Goal: Ask a question

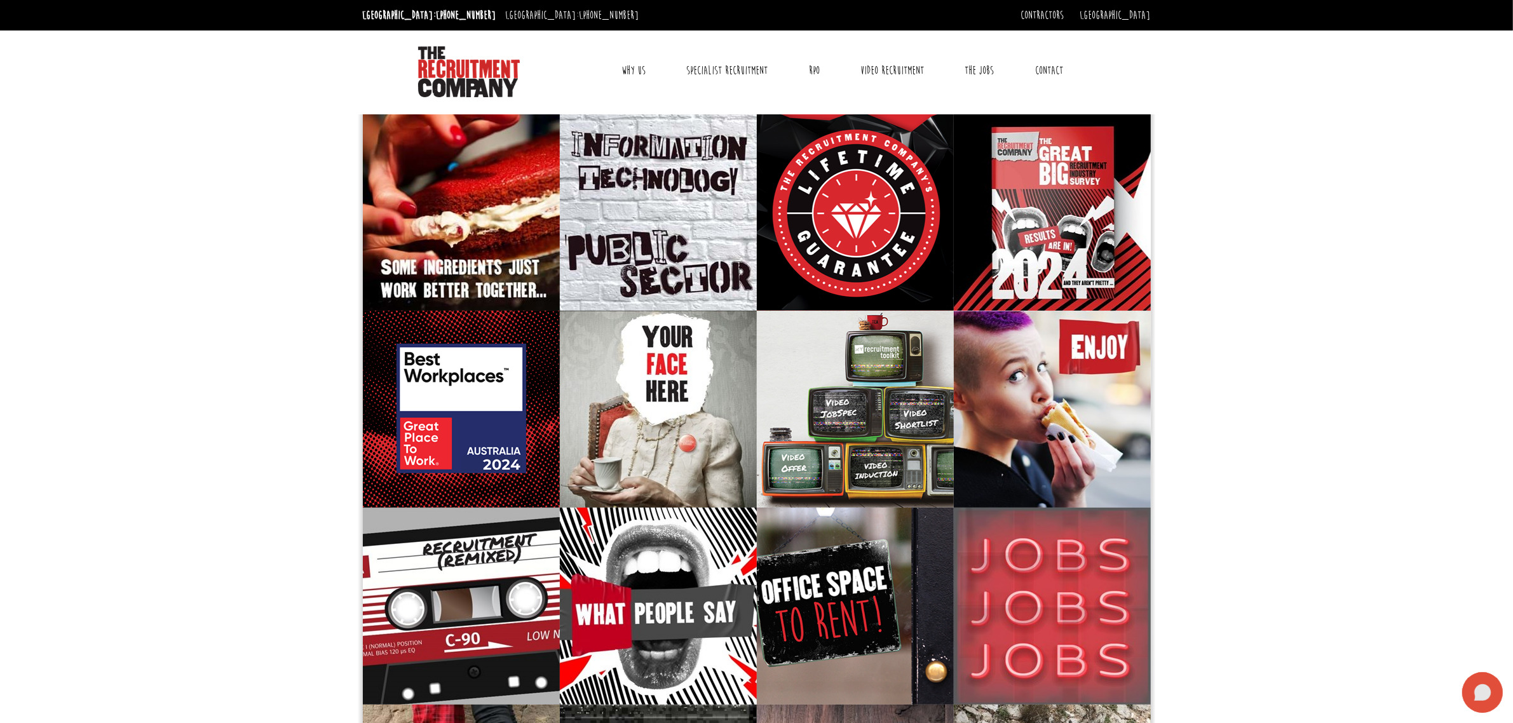
click at [1481, 693] on icon at bounding box center [1482, 692] width 17 height 17
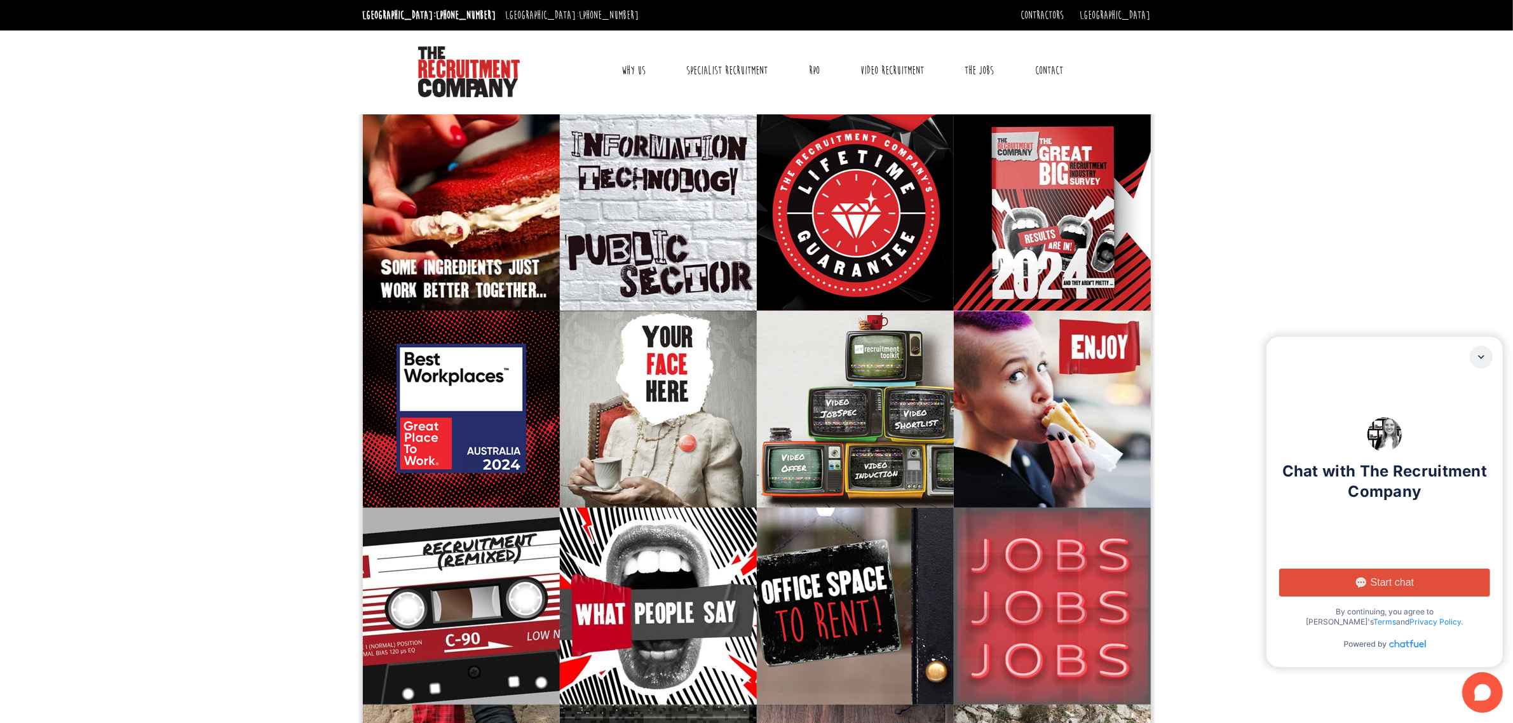
click at [1413, 577] on span "Start chat" at bounding box center [1392, 582] width 43 height 13
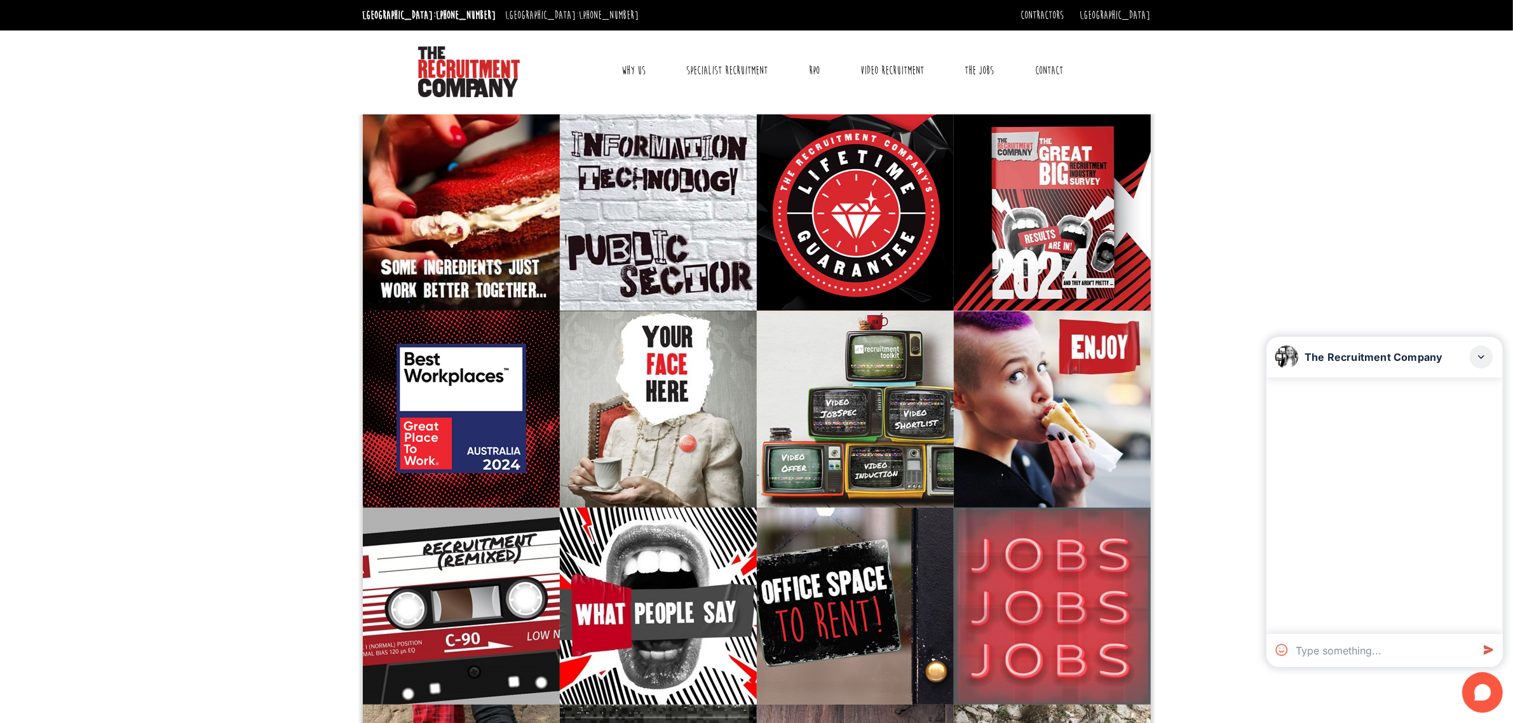
click at [1342, 650] on textarea at bounding box center [1382, 650] width 182 height 33
paste textarea "Message: Hi, I am [DEMOGRAPHIC_DATA] and currently looking for an administrativ…"
type textarea "Message: Hi, I am [DEMOGRAPHIC_DATA] and currently looking for an administrativ…"
click at [1484, 643] on icon at bounding box center [1487, 650] width 23 height 23
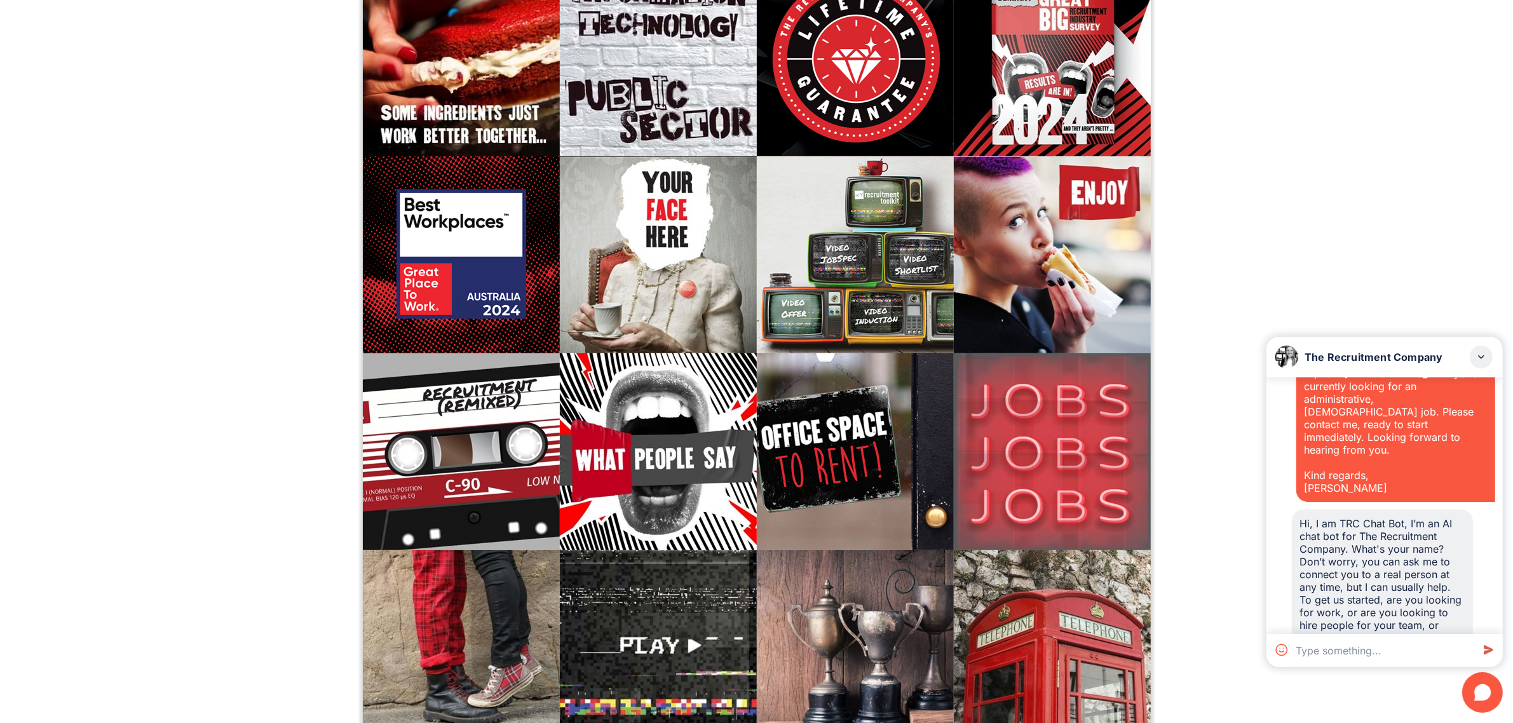
scroll to position [159, 0]
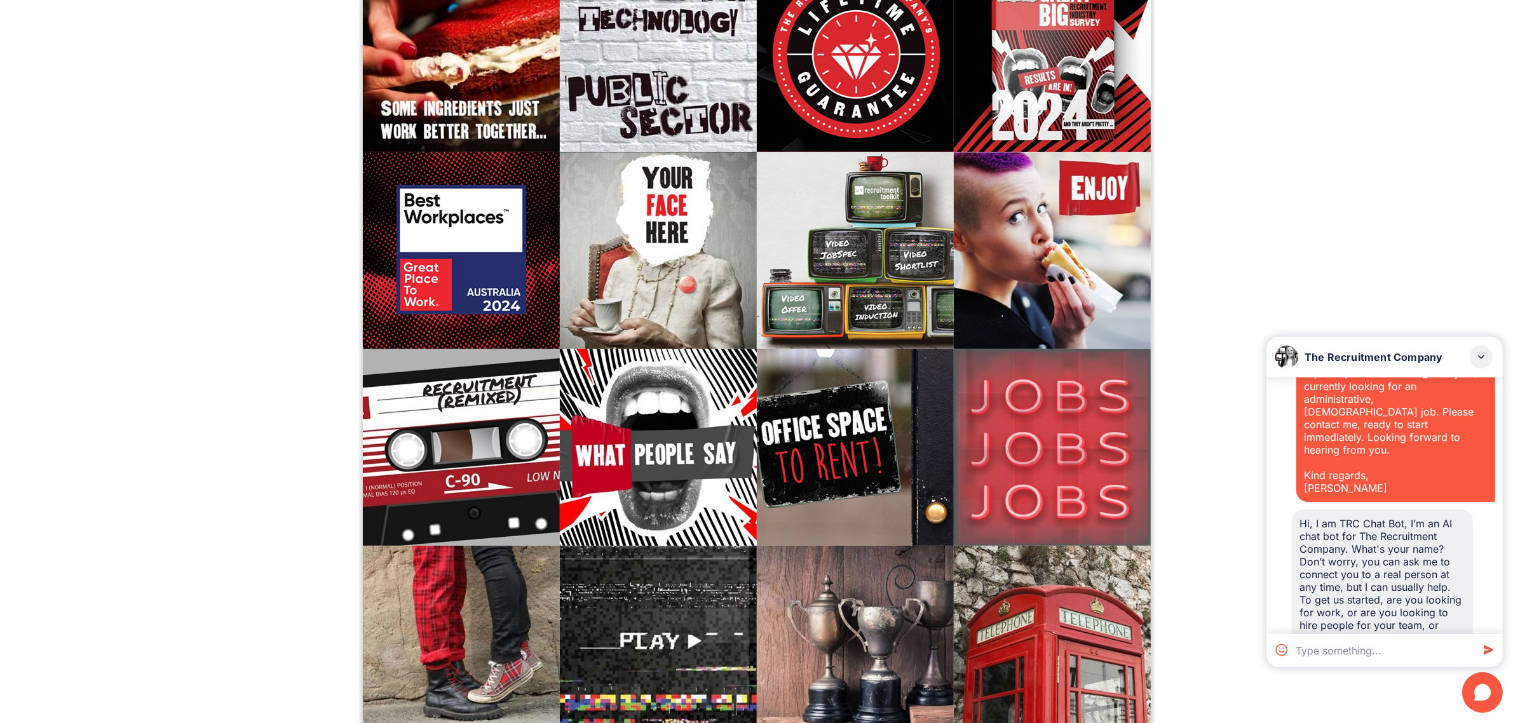
click at [1405, 658] on textarea at bounding box center [1382, 650] width 182 height 33
paste textarea "Message: Hi, I am [DEMOGRAPHIC_DATA] and currently looking for an administrativ…"
type textarea "Message: Hi, I am [DEMOGRAPHIC_DATA] and currently looking for an administrativ…"
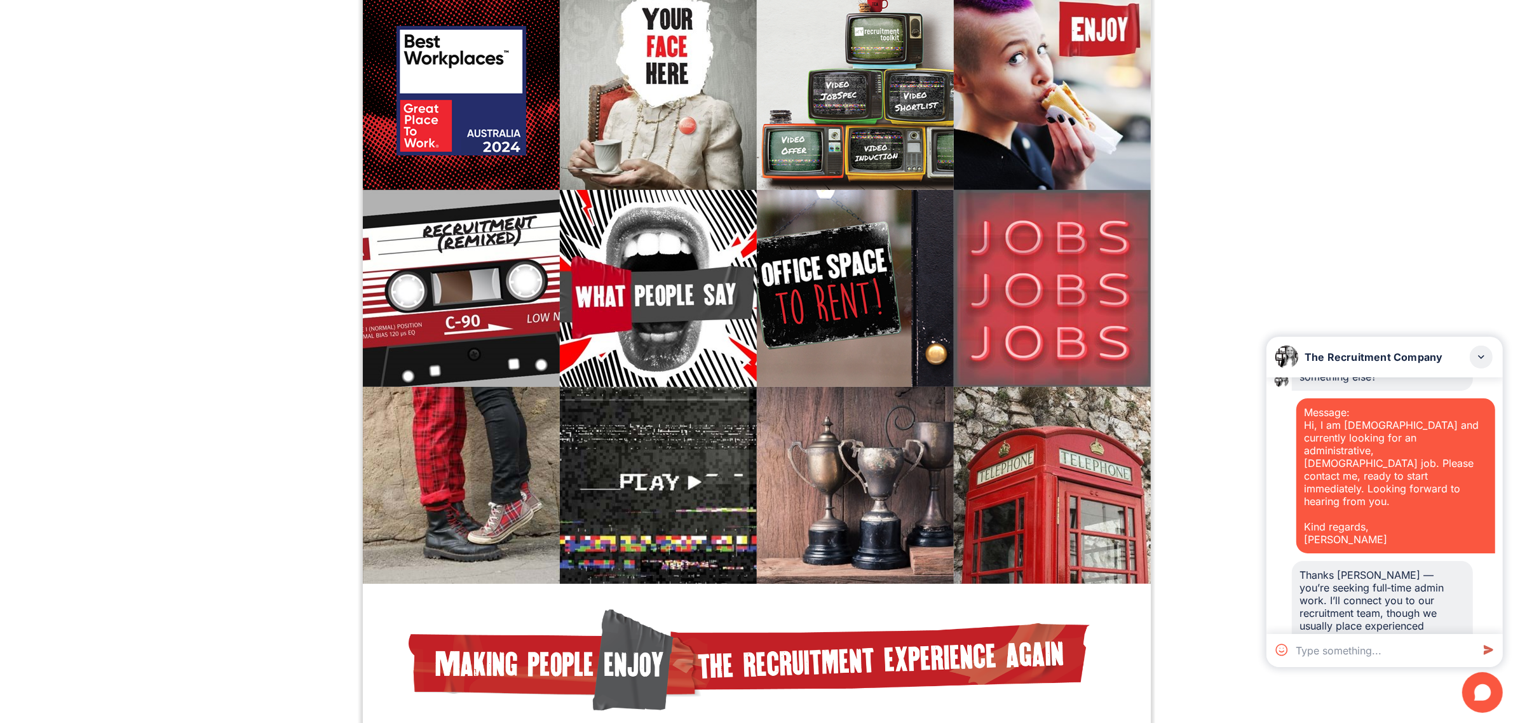
scroll to position [300, 0]
drag, startPoint x: 1300, startPoint y: 521, endPoint x: 1371, endPoint y: 617, distance: 119.5
click at [1371, 617] on div "Thanks [PERSON_NAME] — you’re seeking full‑time admin work. I’ll connect you to…" at bounding box center [1383, 619] width 166 height 102
click at [1346, 653] on textarea at bounding box center [1382, 650] width 182 height 33
paste textarea "Message: I hope this message finds you well. My name is [PERSON_NAME], and I am…"
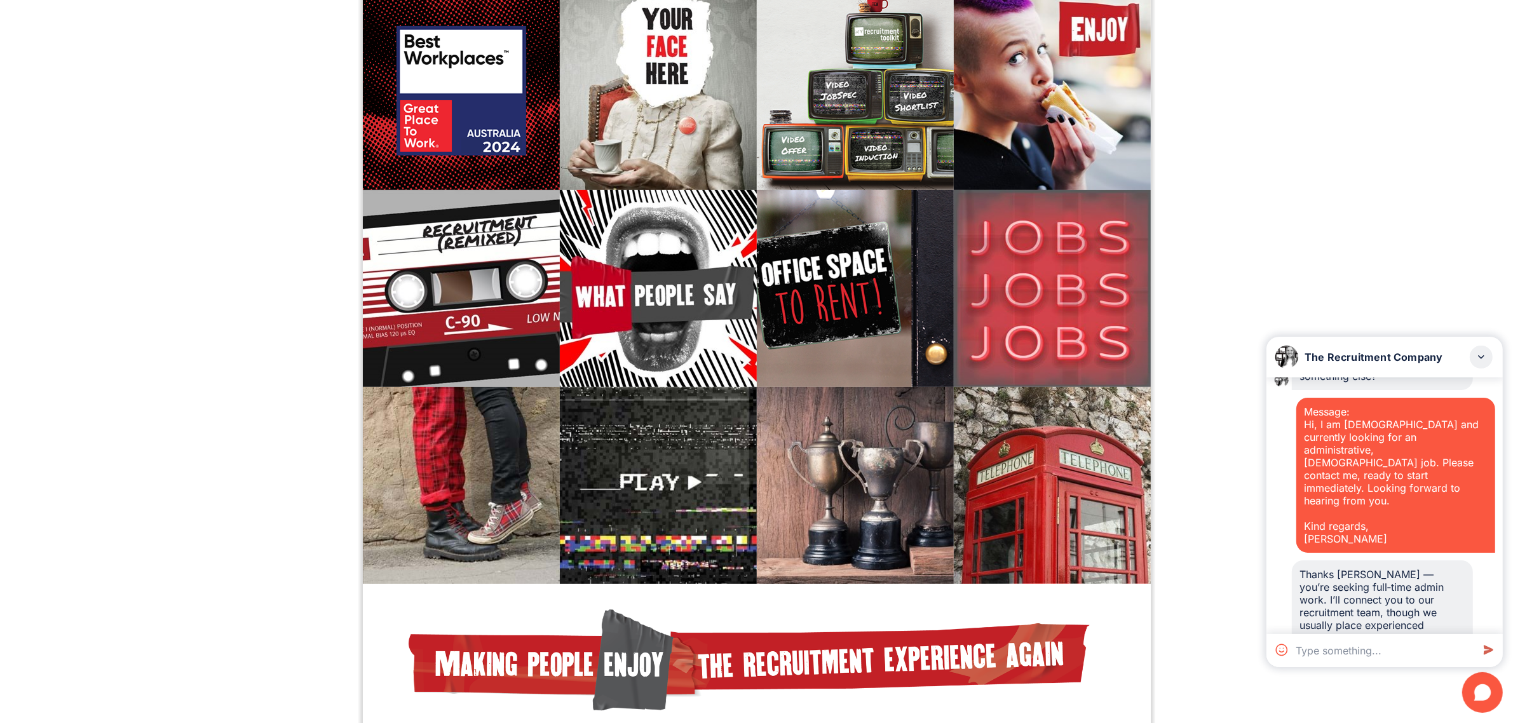
type textarea "Message: I hope this message finds you well. My name is [PERSON_NAME], and I am…"
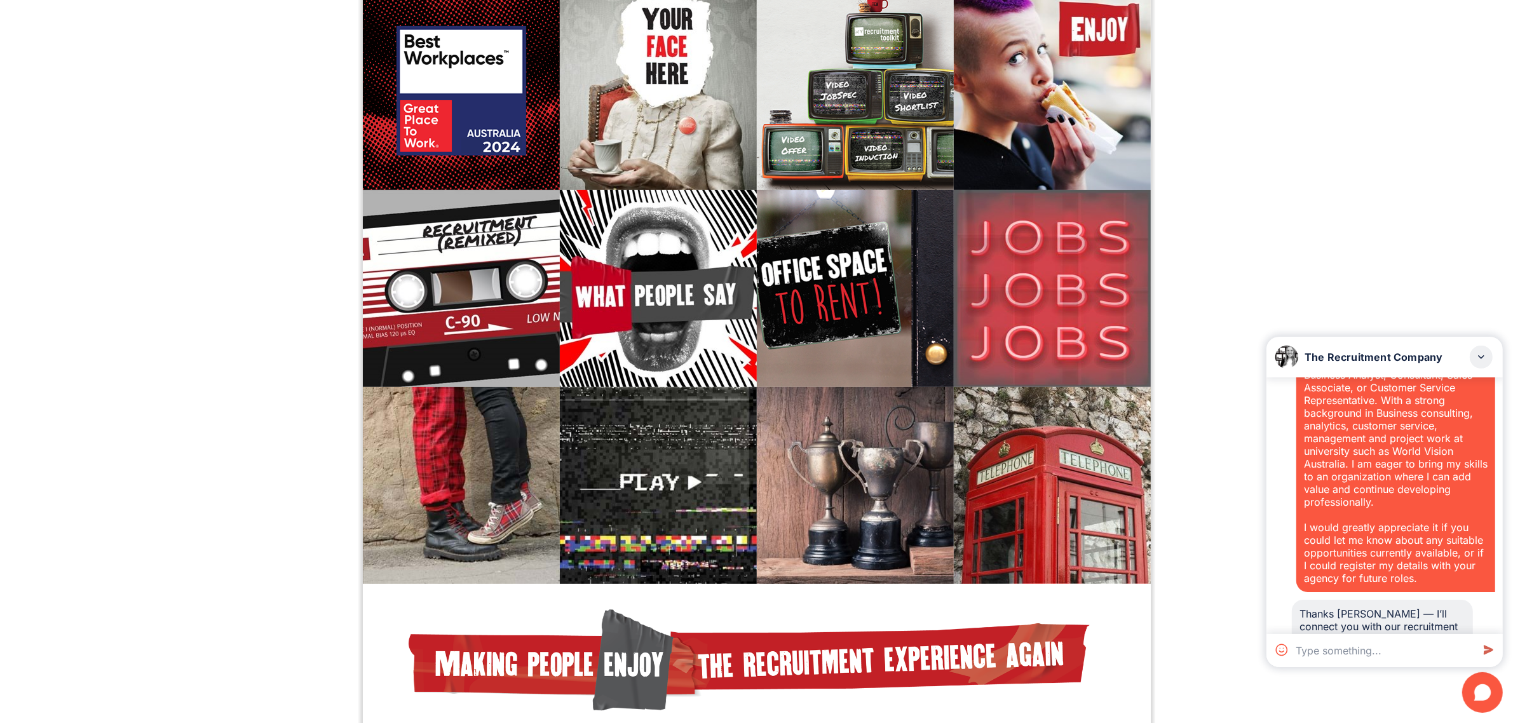
scroll to position [726, 0]
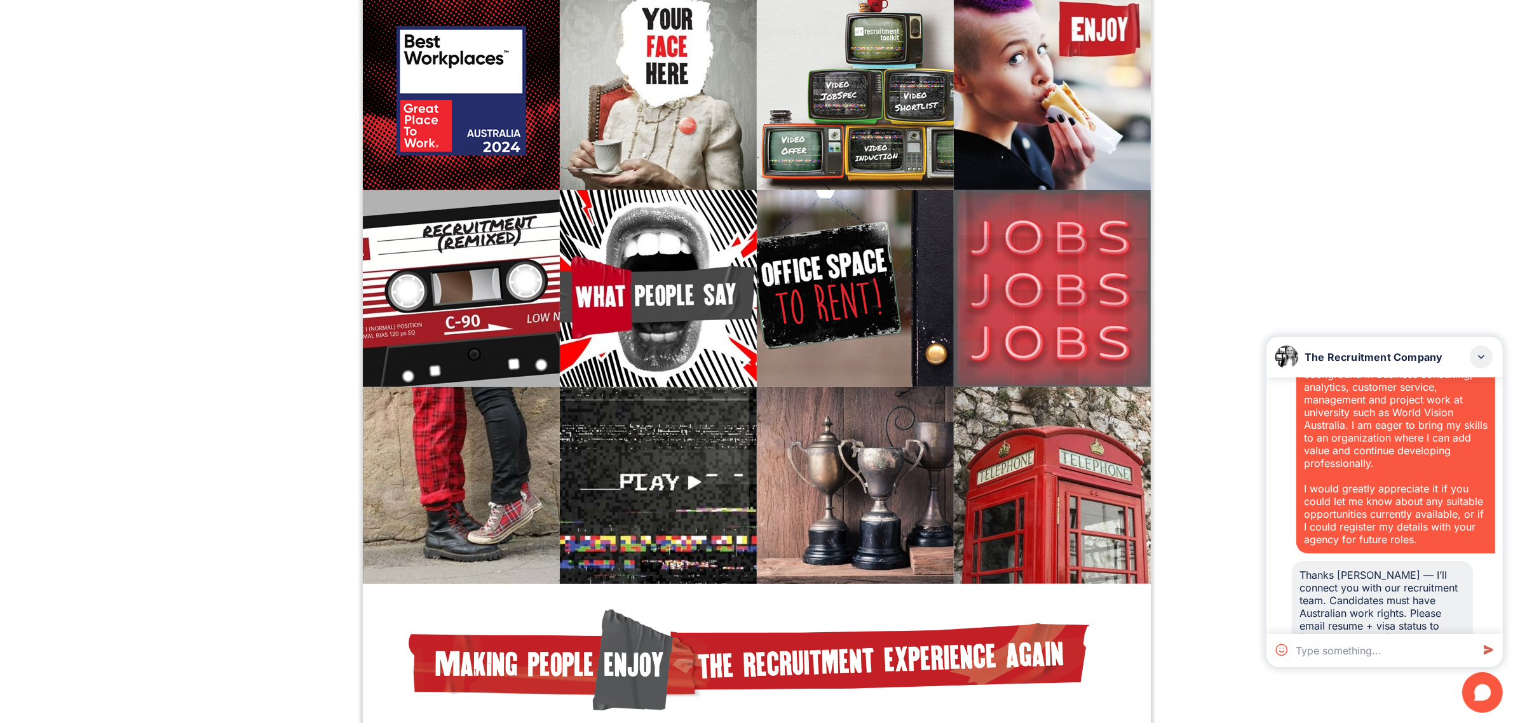
drag, startPoint x: 1400, startPoint y: 614, endPoint x: 1298, endPoint y: 538, distance: 127.1
click at [1298, 561] on div "Thanks [PERSON_NAME] — I’ll connect you with our recruitment team. Candidates m…" at bounding box center [1382, 613] width 181 height 104
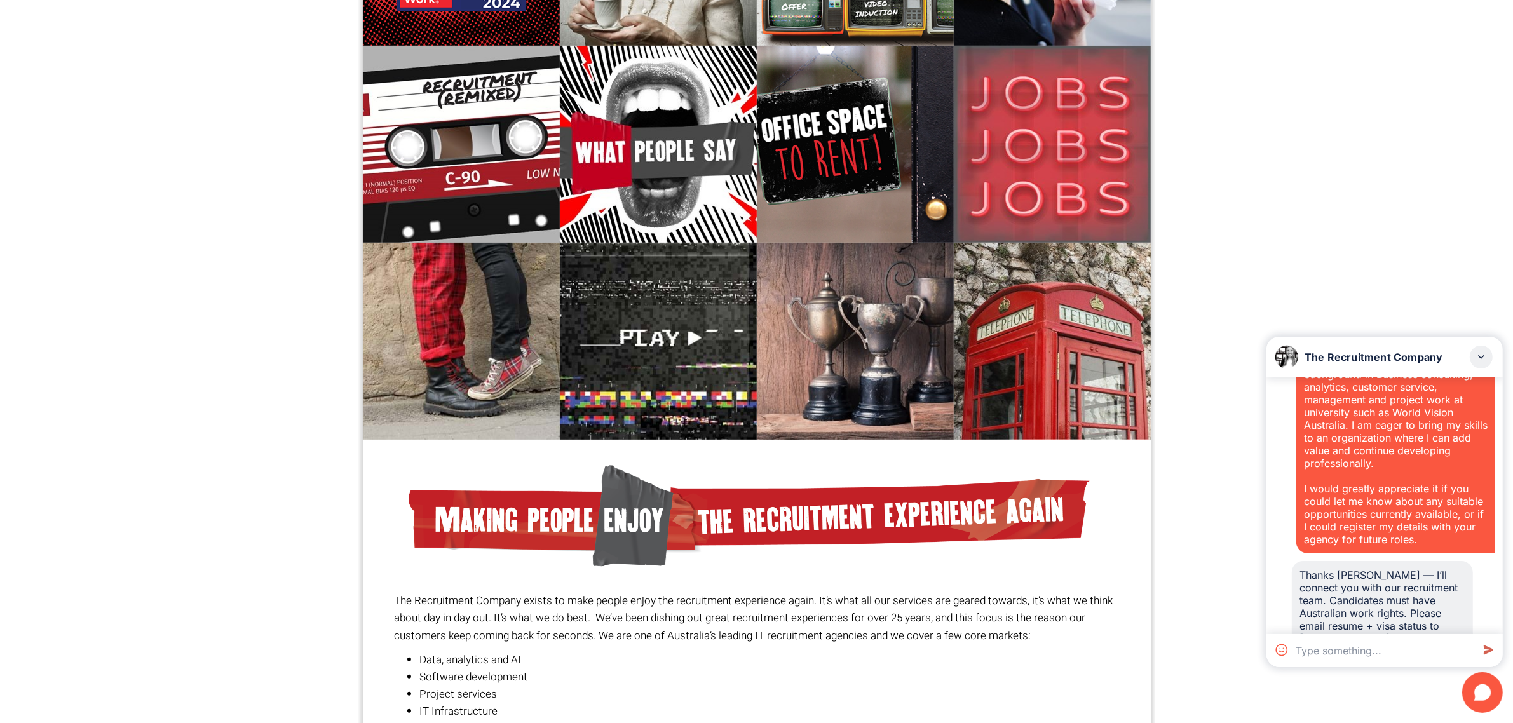
scroll to position [477, 0]
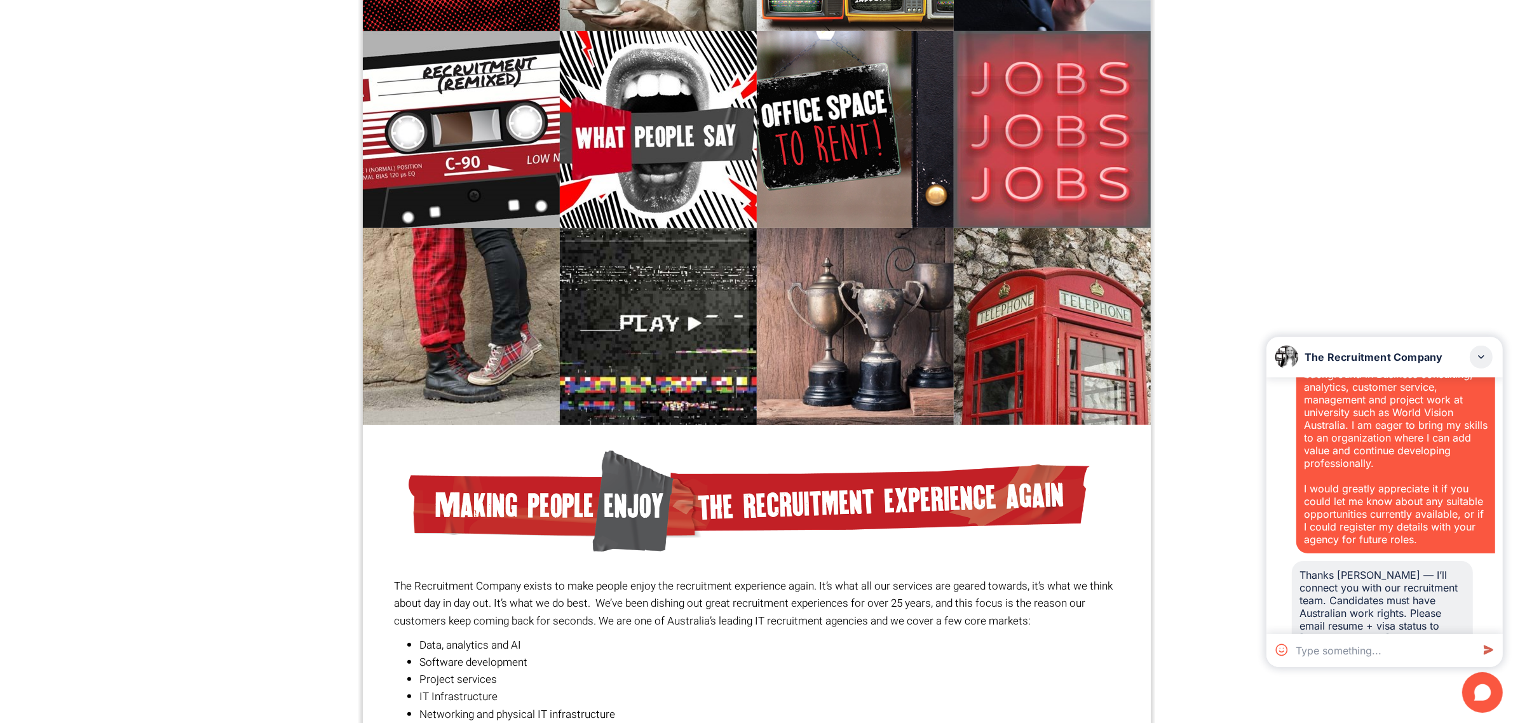
click at [1383, 644] on textarea at bounding box center [1382, 650] width 182 height 33
paste textarea "To whom it may concern, I am looking for Tech and Cybersecurity opportunities i…"
type textarea "To whom it may concern, I am looking for Tech and Cybersecurity opportunities i…"
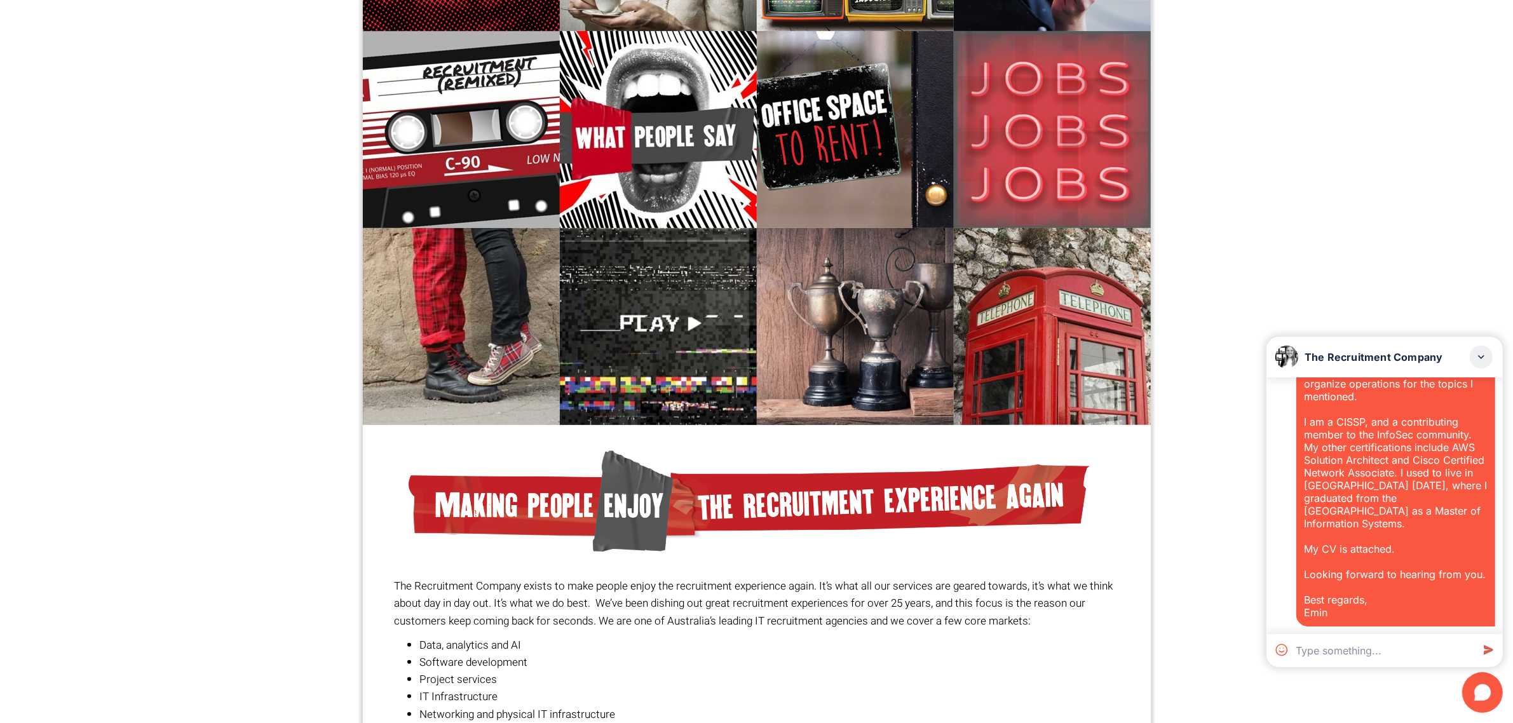
scroll to position [1395, 0]
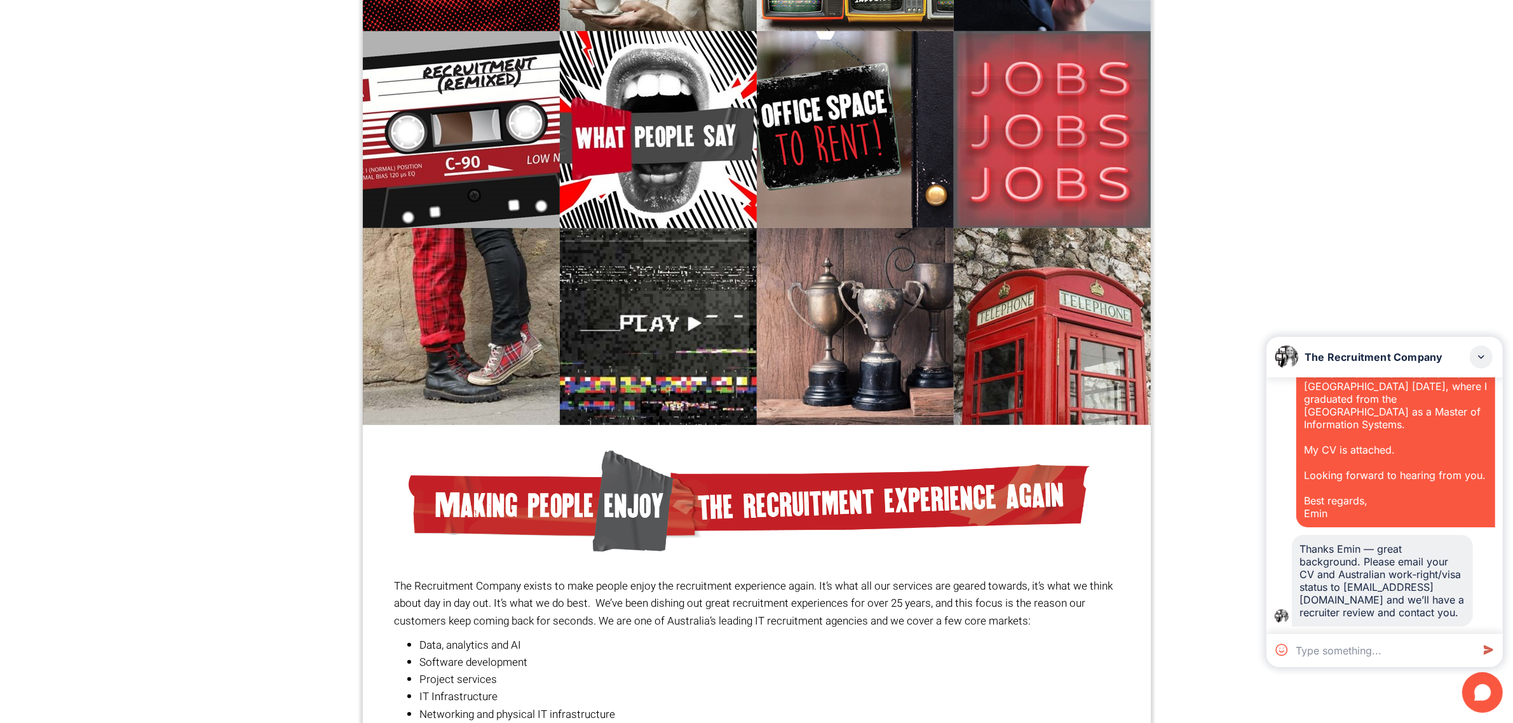
drag, startPoint x: 1418, startPoint y: 610, endPoint x: 1286, endPoint y: 534, distance: 153.1
click at [1286, 535] on div "Thanks Emin — great background. Please email your CV and Australian work‑right/…" at bounding box center [1384, 581] width 221 height 92
click at [1350, 651] on textarea at bounding box center [1382, 650] width 182 height 33
paste textarea "Message: My name is [PERSON_NAME], and I am writing to express my interest in p…"
type textarea "Message: My name is [PERSON_NAME], and I am writing to express my interest in p…"
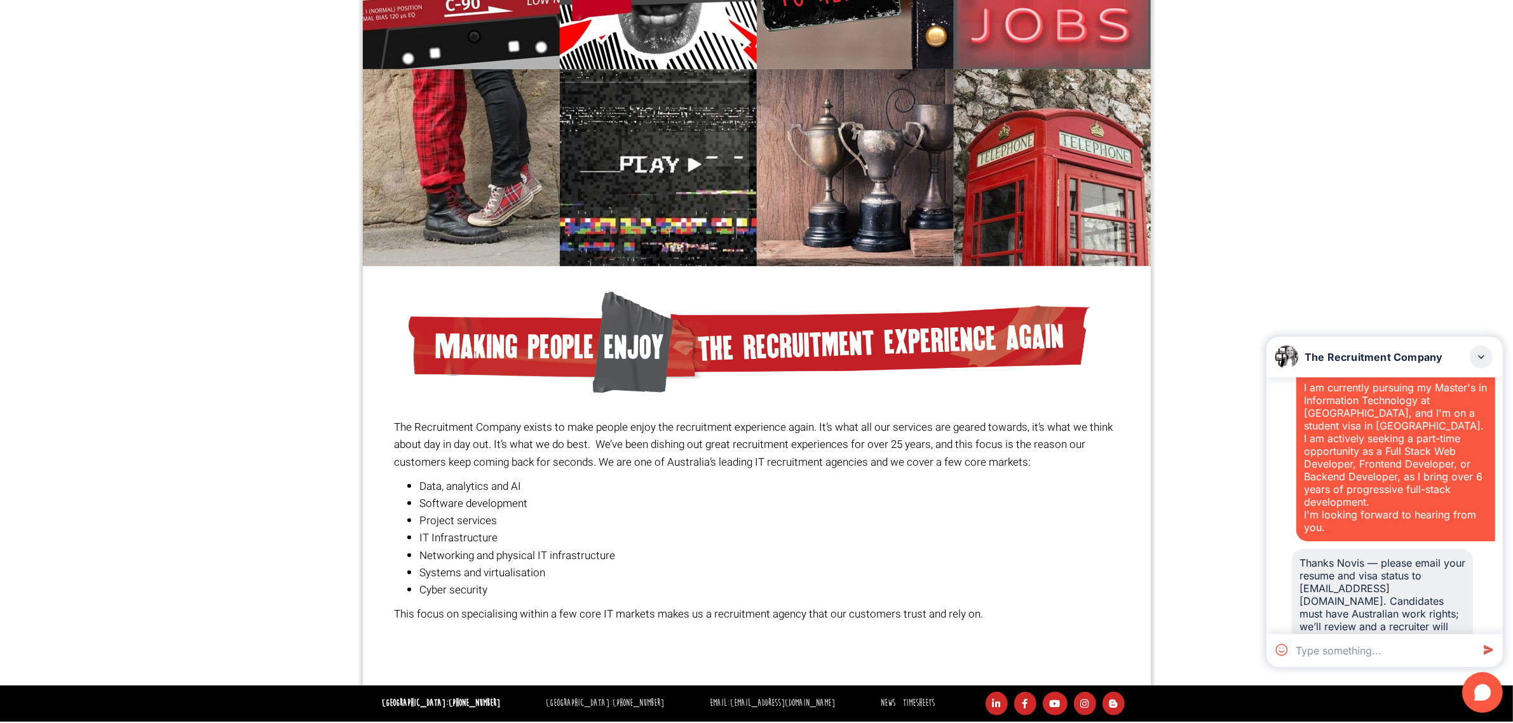
scroll to position [1771, 0]
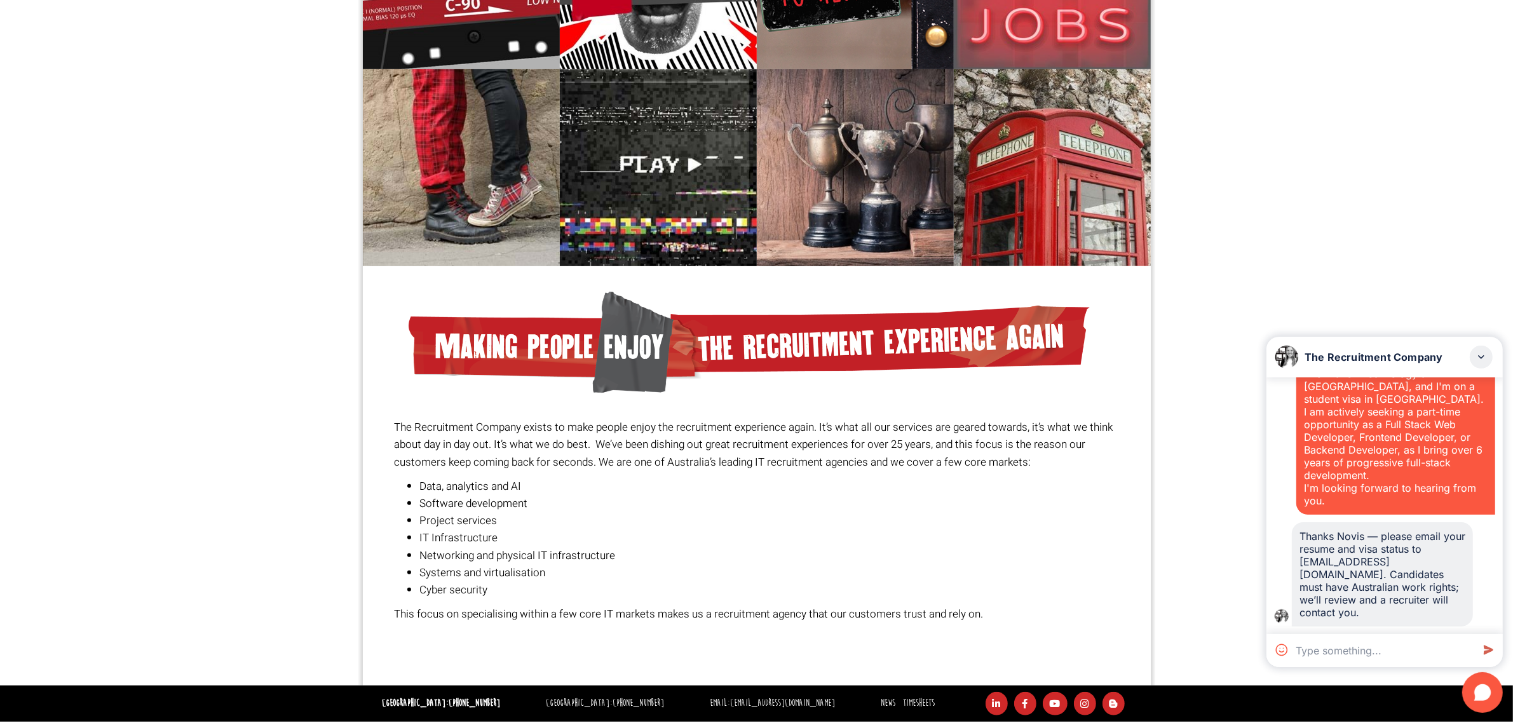
drag, startPoint x: 1383, startPoint y: 632, endPoint x: 1389, endPoint y: 633, distance: 6.4
click at [1383, 632] on div "Message: Hi, I am [DEMOGRAPHIC_DATA] and currently looking for an administrativ…" at bounding box center [1384, 505] width 236 height 257
click at [1387, 656] on textarea at bounding box center [1382, 650] width 182 height 33
click at [1332, 633] on div "Message: Hi, I am [DEMOGRAPHIC_DATA] and currently looking for an administrativ…" at bounding box center [1384, 505] width 236 height 257
click at [1346, 646] on textarea at bounding box center [1382, 650] width 182 height 33
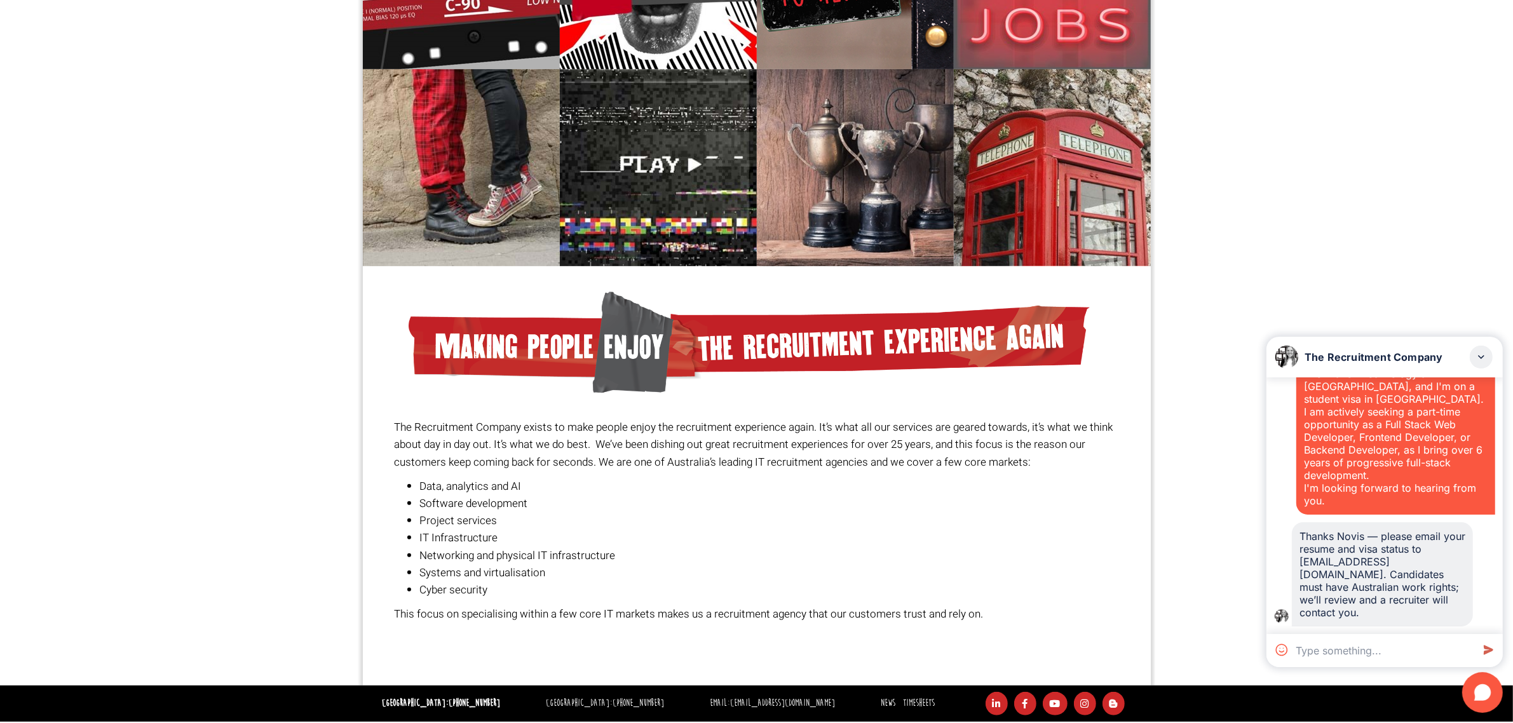
paste textarea "Dear [PERSON_NAME]/[PERSON_NAME] Trust you are doing well, I just would like to…"
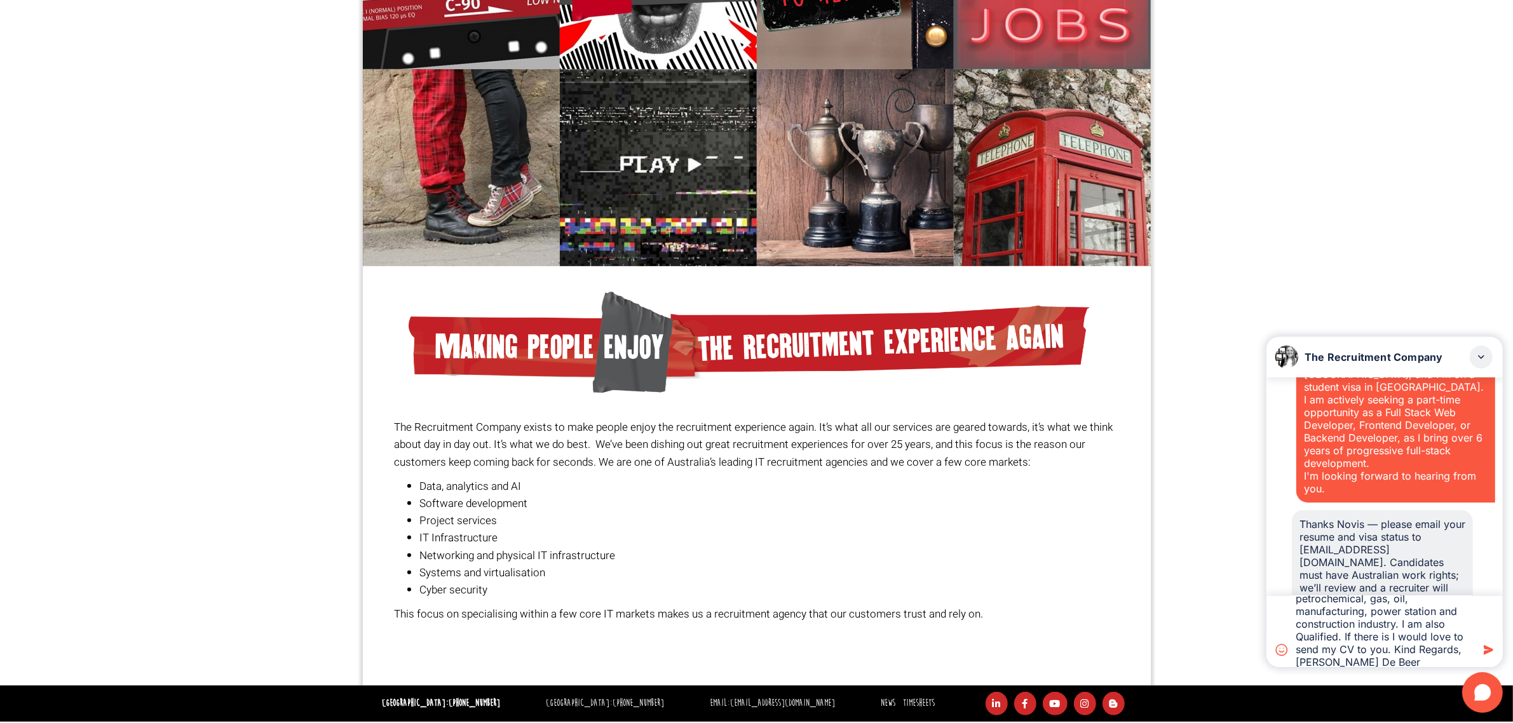
type textarea "Dear [PERSON_NAME]/[PERSON_NAME] Trust you are doing well, I just would like to…"
click at [1490, 645] on icon at bounding box center [1487, 650] width 23 height 23
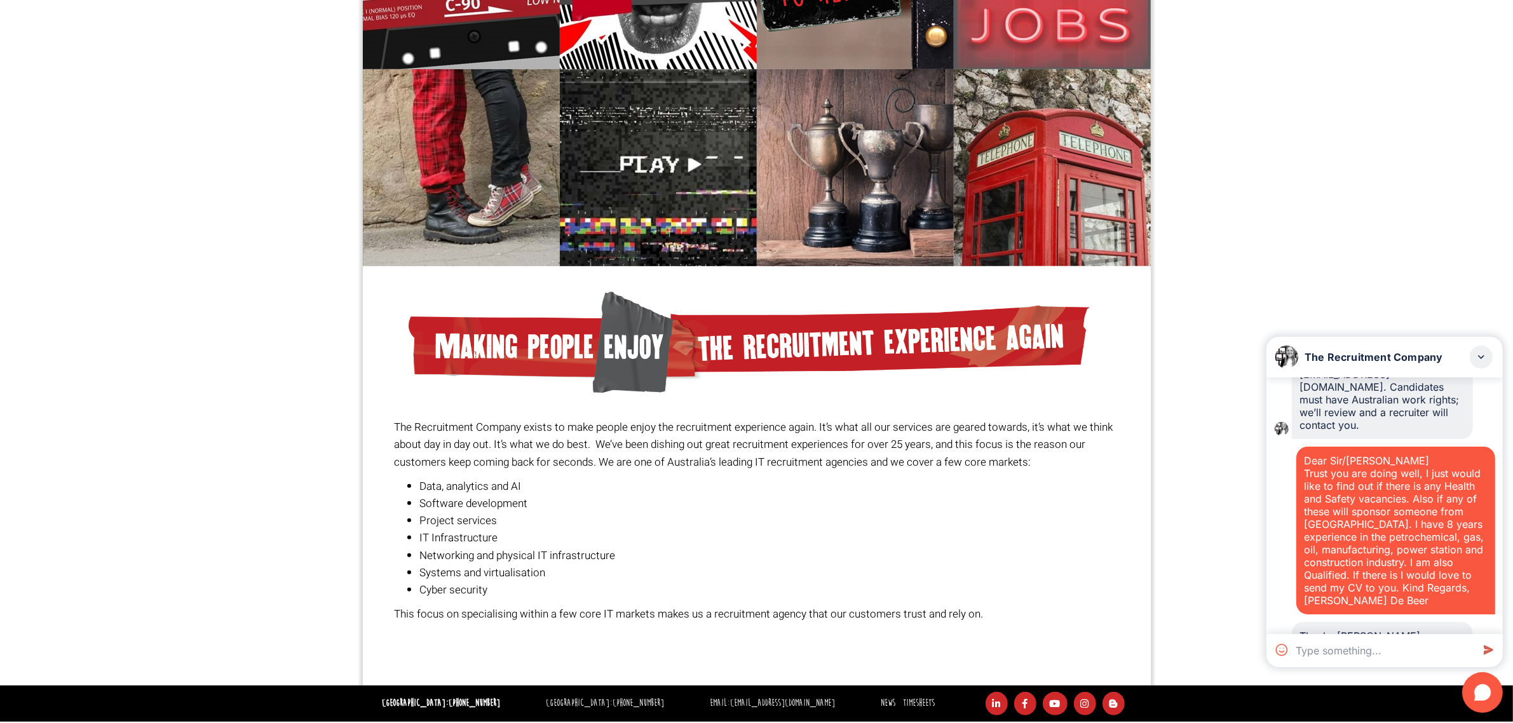
scroll to position [2084, 0]
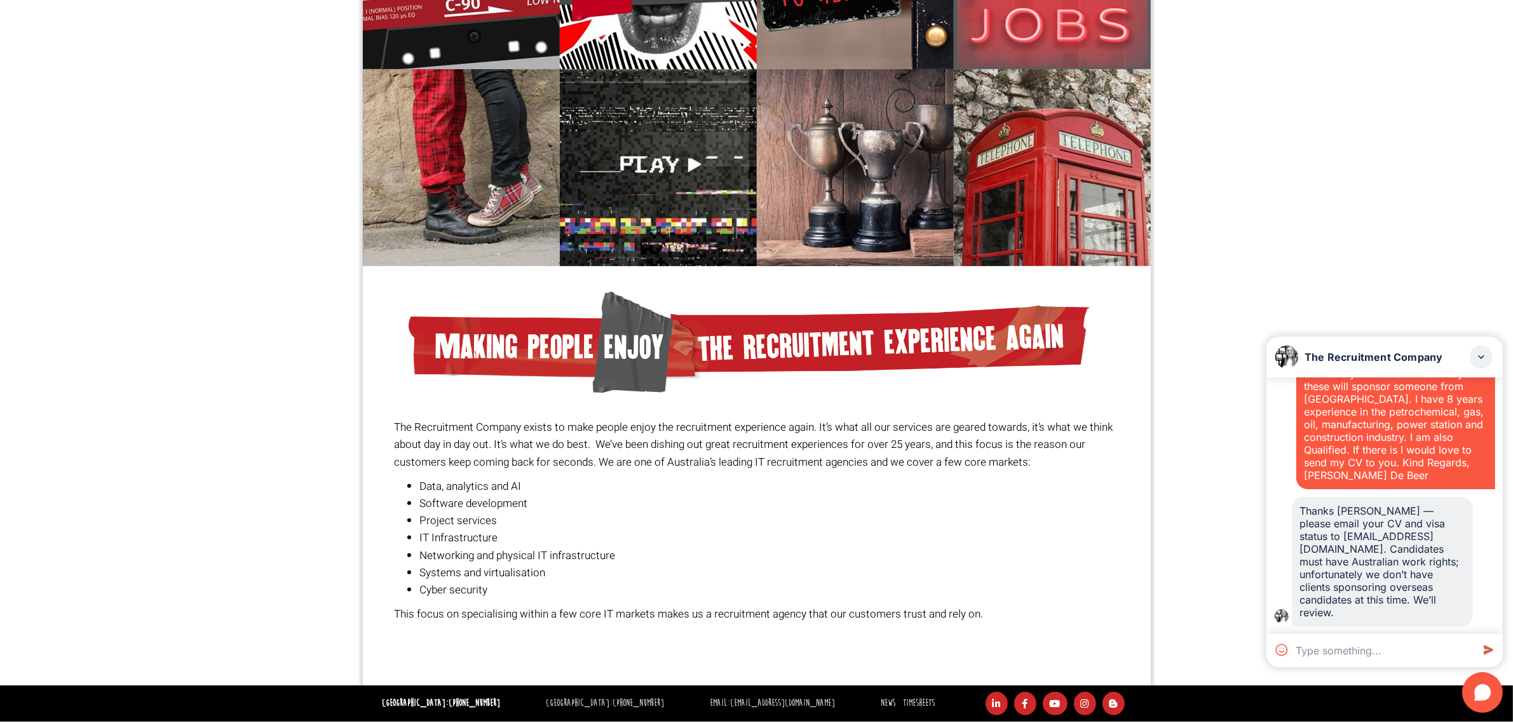
drag, startPoint x: 1345, startPoint y: 611, endPoint x: 1291, endPoint y: 499, distance: 124.8
click at [1291, 499] on div "Thanks [PERSON_NAME] — please email your CV and visa status to [EMAIL_ADDRESS][…" at bounding box center [1384, 562] width 221 height 130
click at [1387, 655] on textarea at bounding box center [1382, 650] width 182 height 33
paste textarea "A long-term unemployed IT graduate with a mixed background of admin and IT seek…"
type textarea "A long-term unemployed IT graduate with a mixed background of admin and IT seek…"
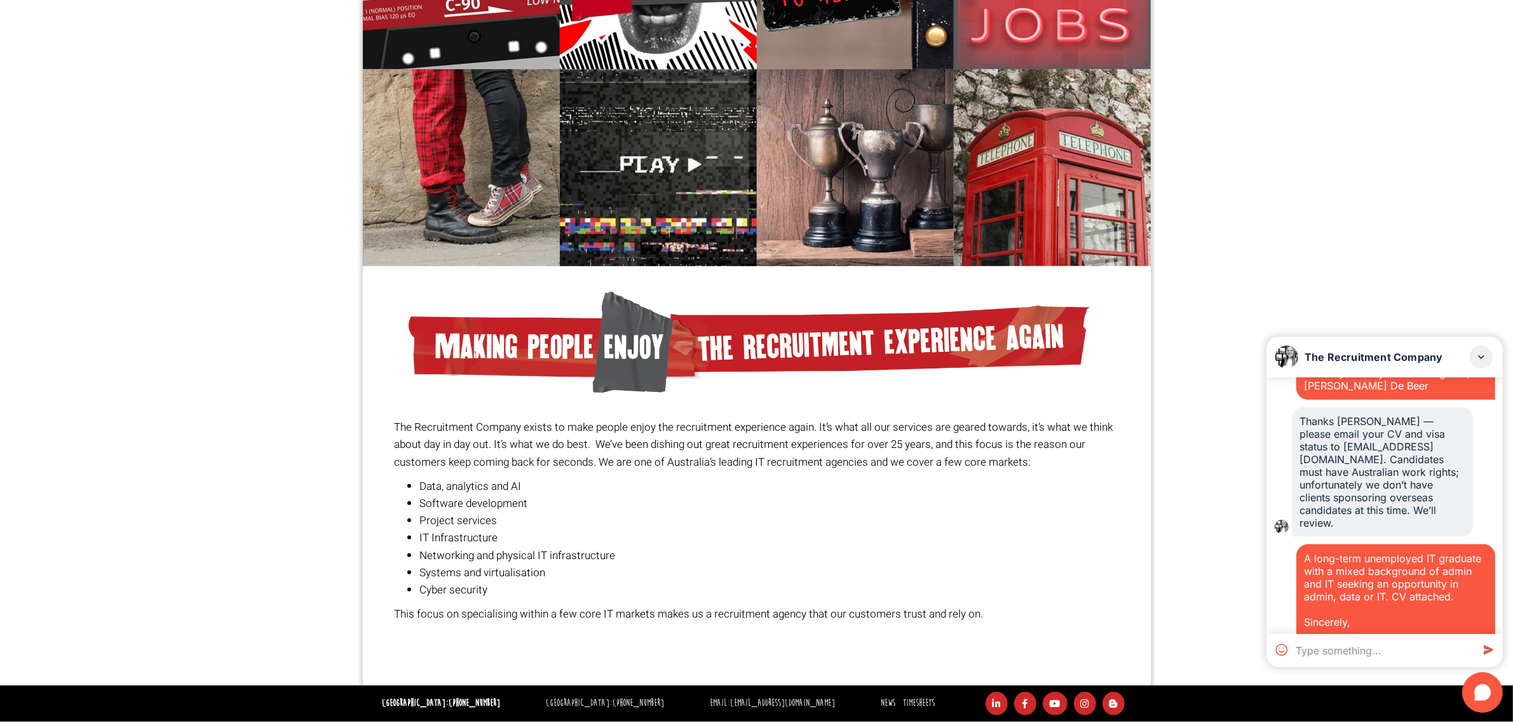
scroll to position [2266, 0]
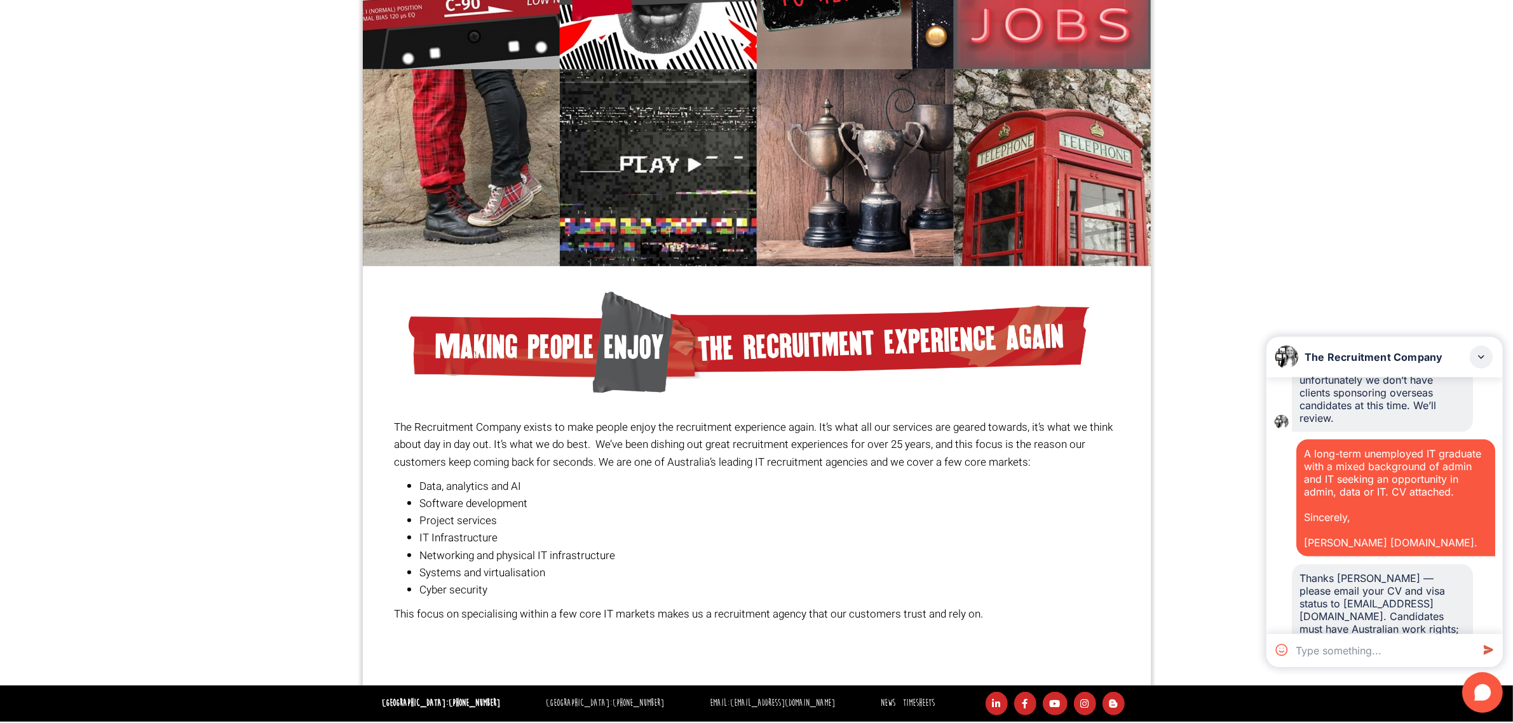
drag, startPoint x: 1421, startPoint y: 567, endPoint x: 1298, endPoint y: 465, distance: 159.3
click at [1298, 465] on div "A long-term unemployed IT graduate with a mixed background of admin and IT seek…" at bounding box center [1395, 498] width 199 height 117
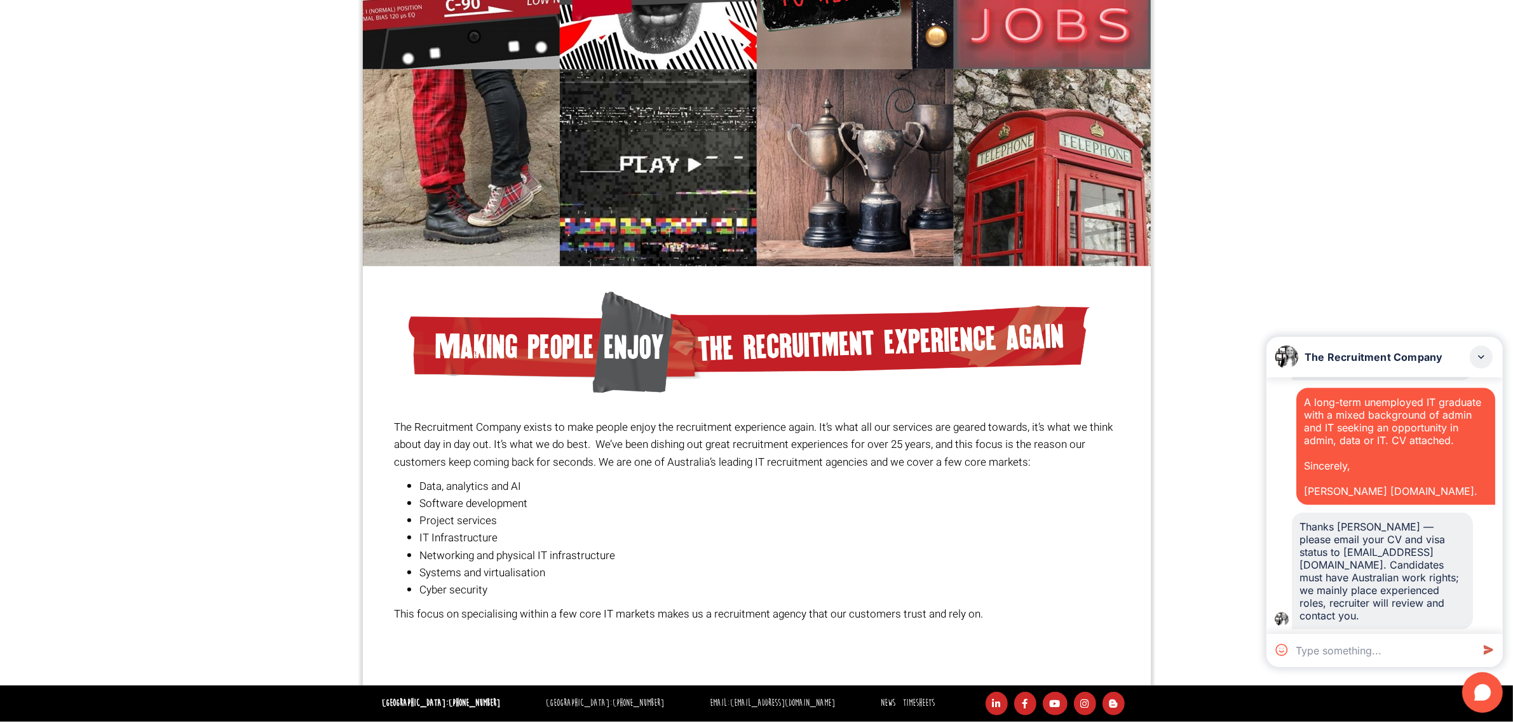
scroll to position [2345, 0]
drag, startPoint x: 1339, startPoint y: 614, endPoint x: 1300, endPoint y: 523, distance: 98.8
click at [1300, 523] on div "Thanks [PERSON_NAME] — please email your CV and visa status to [EMAIL_ADDRESS][…" at bounding box center [1383, 568] width 166 height 102
click at [1316, 645] on textarea at bounding box center [1382, 650] width 182 height 33
paste textarea "Dear Hiring Manager, I am contacting you to explore retail and warehouse opport…"
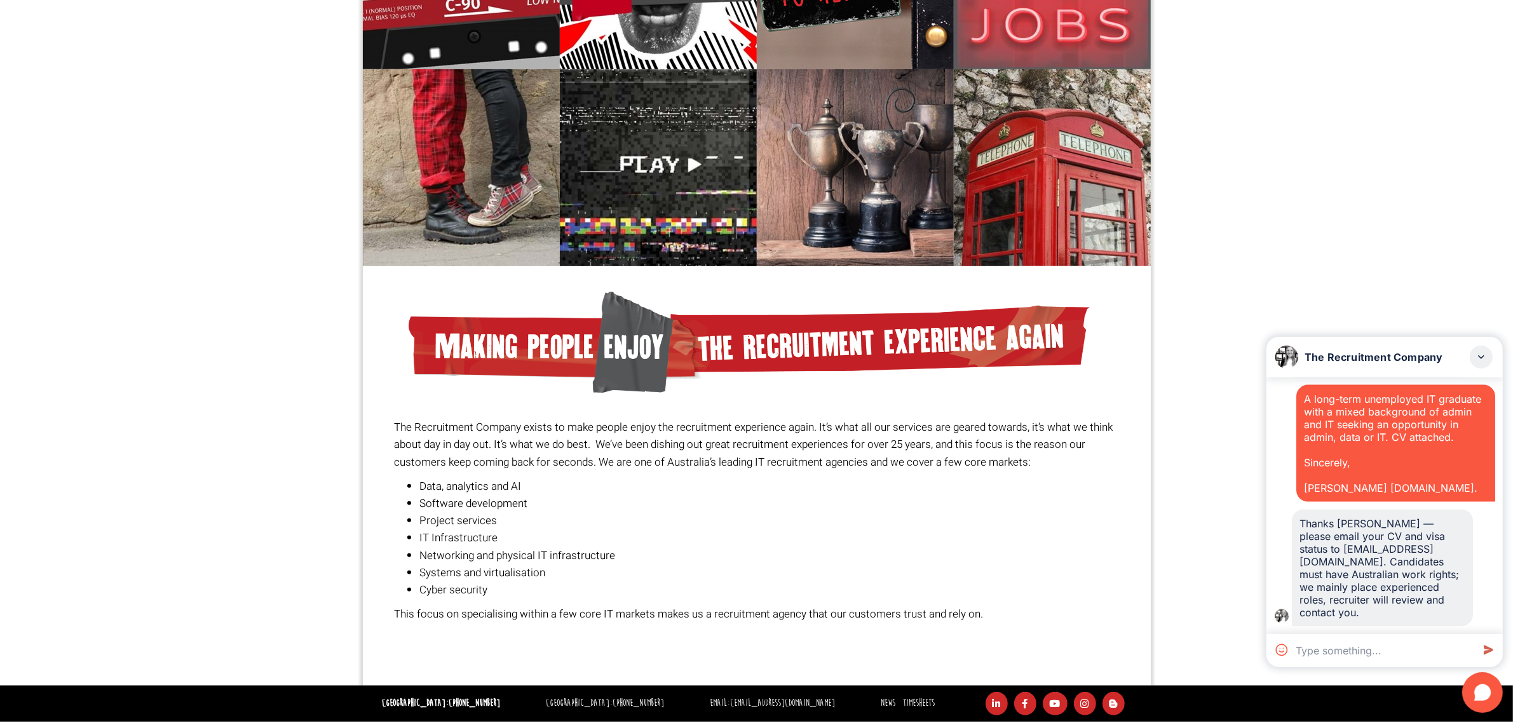
type textarea "Dear Hiring Manager, I am contacting you to explore retail and warehouse opport…"
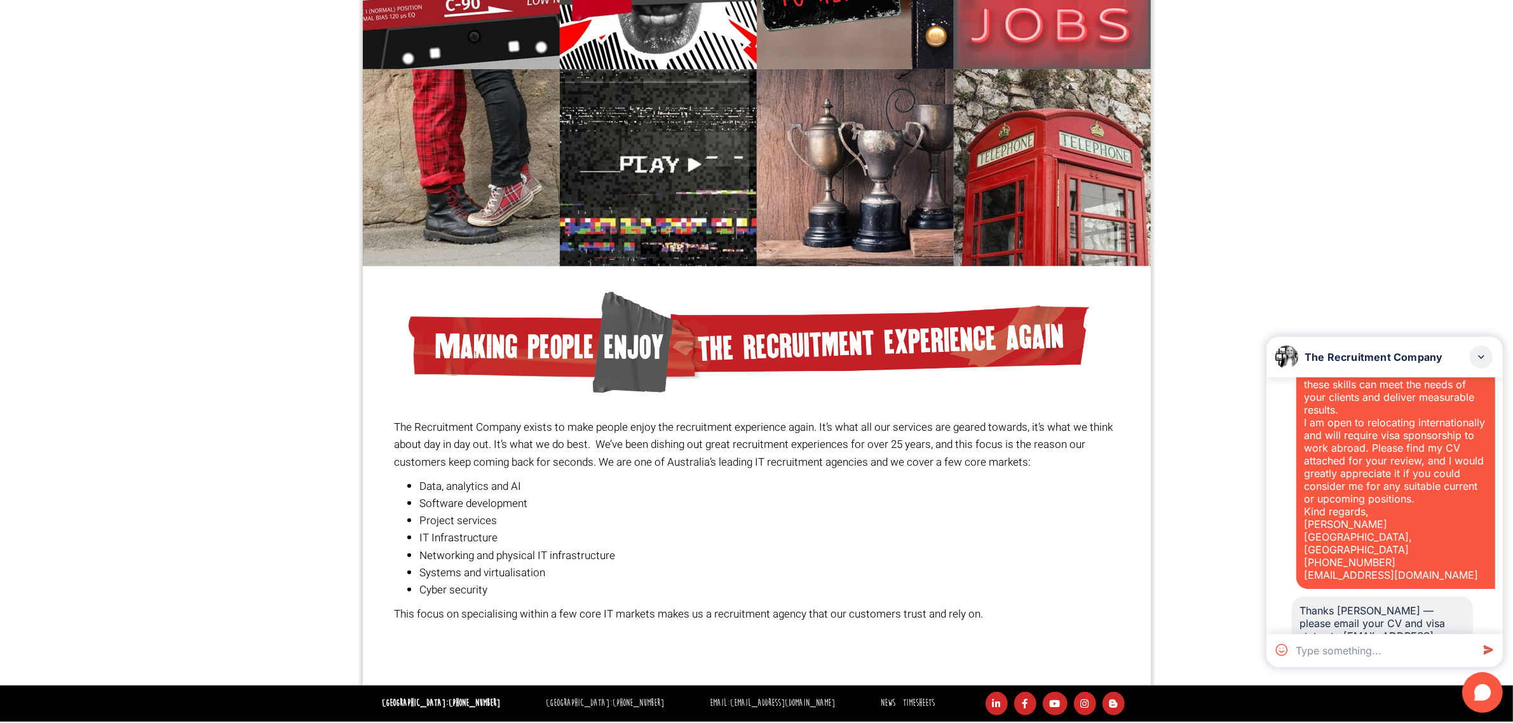
scroll to position [2887, 0]
